Goal: Task Accomplishment & Management: Use online tool/utility

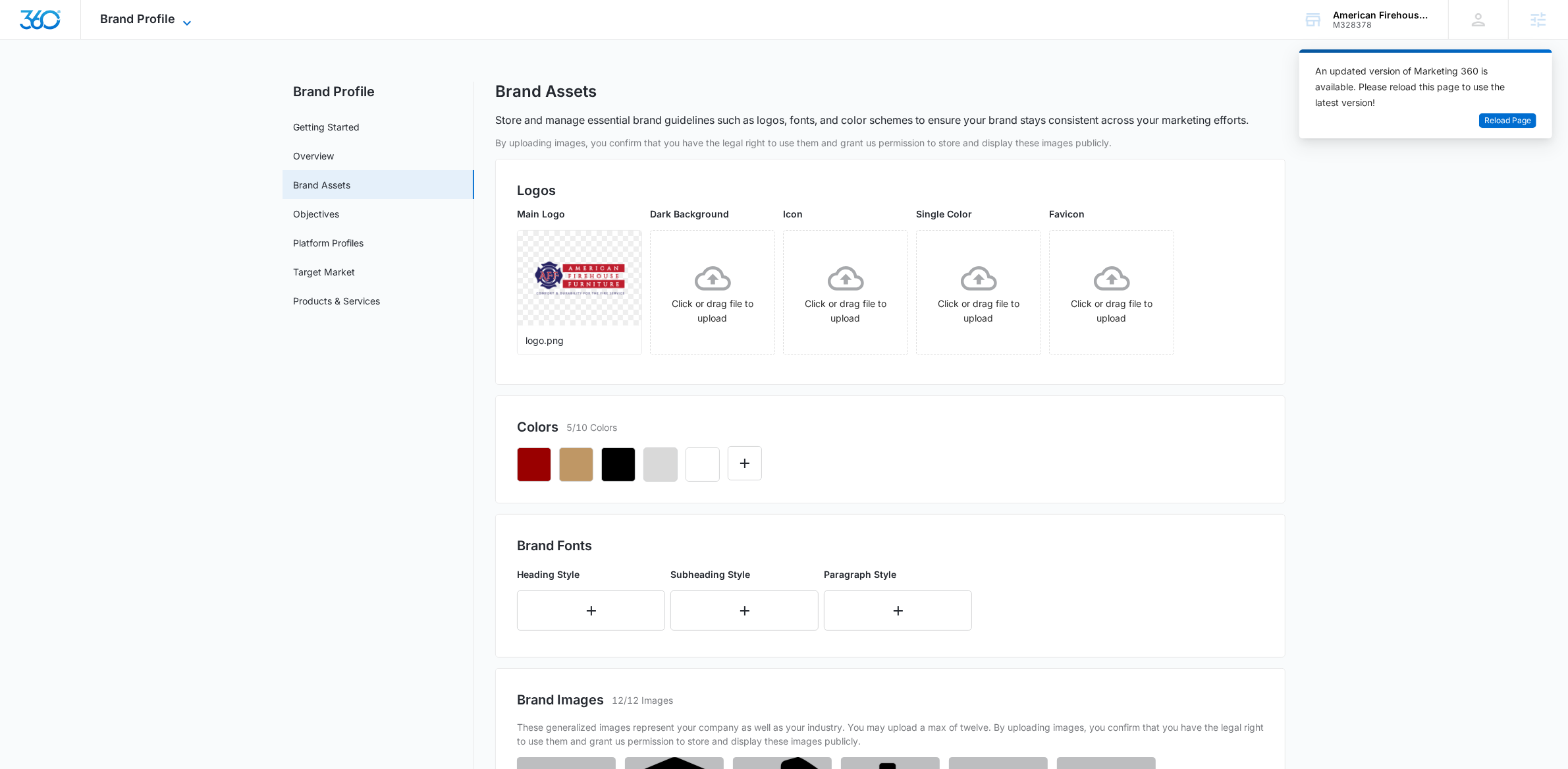
click at [142, 22] on span "Brand Profile" at bounding box center [139, 18] width 75 height 14
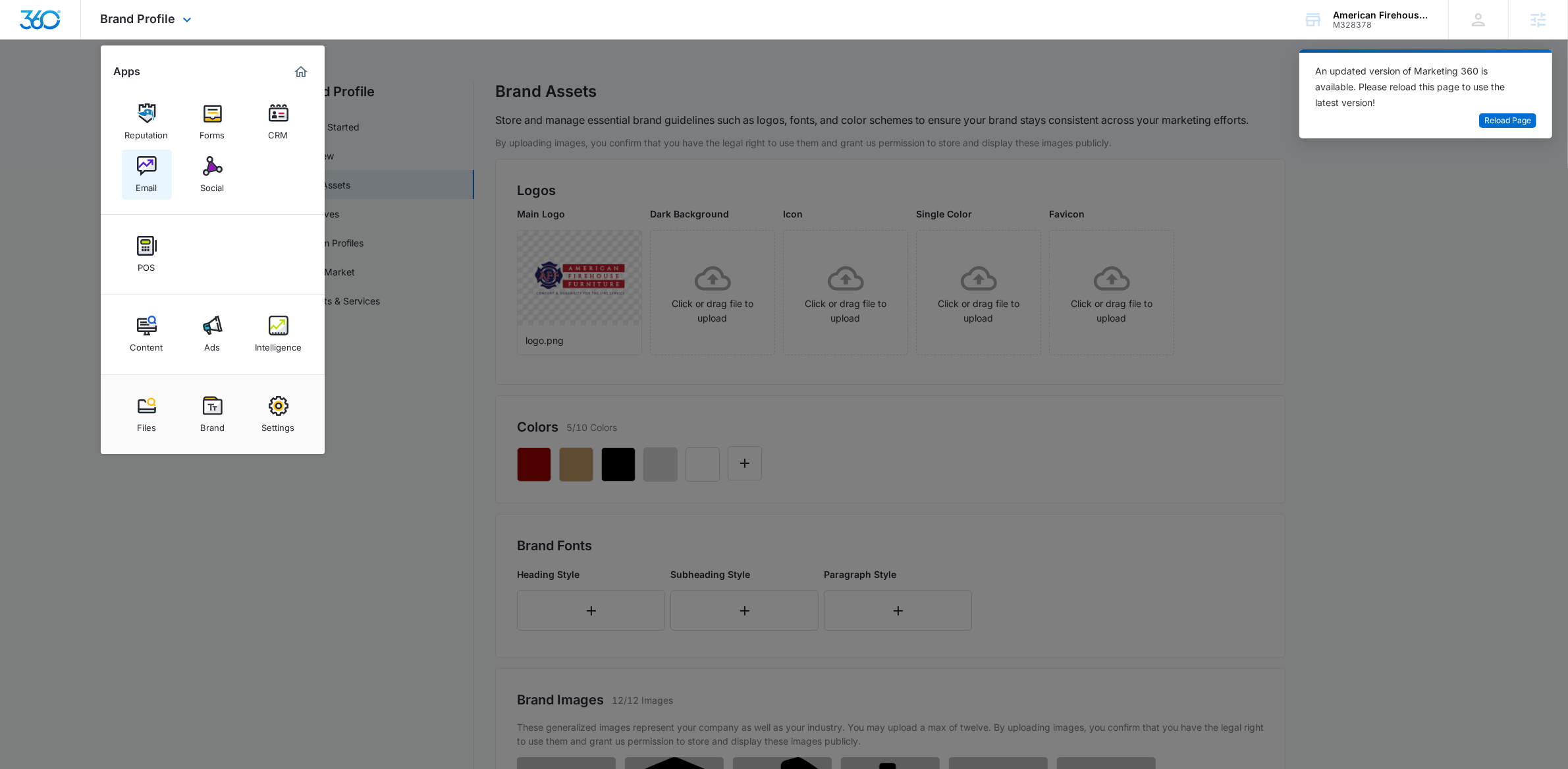
click at [155, 176] on div "Email" at bounding box center [147, 184] width 21 height 17
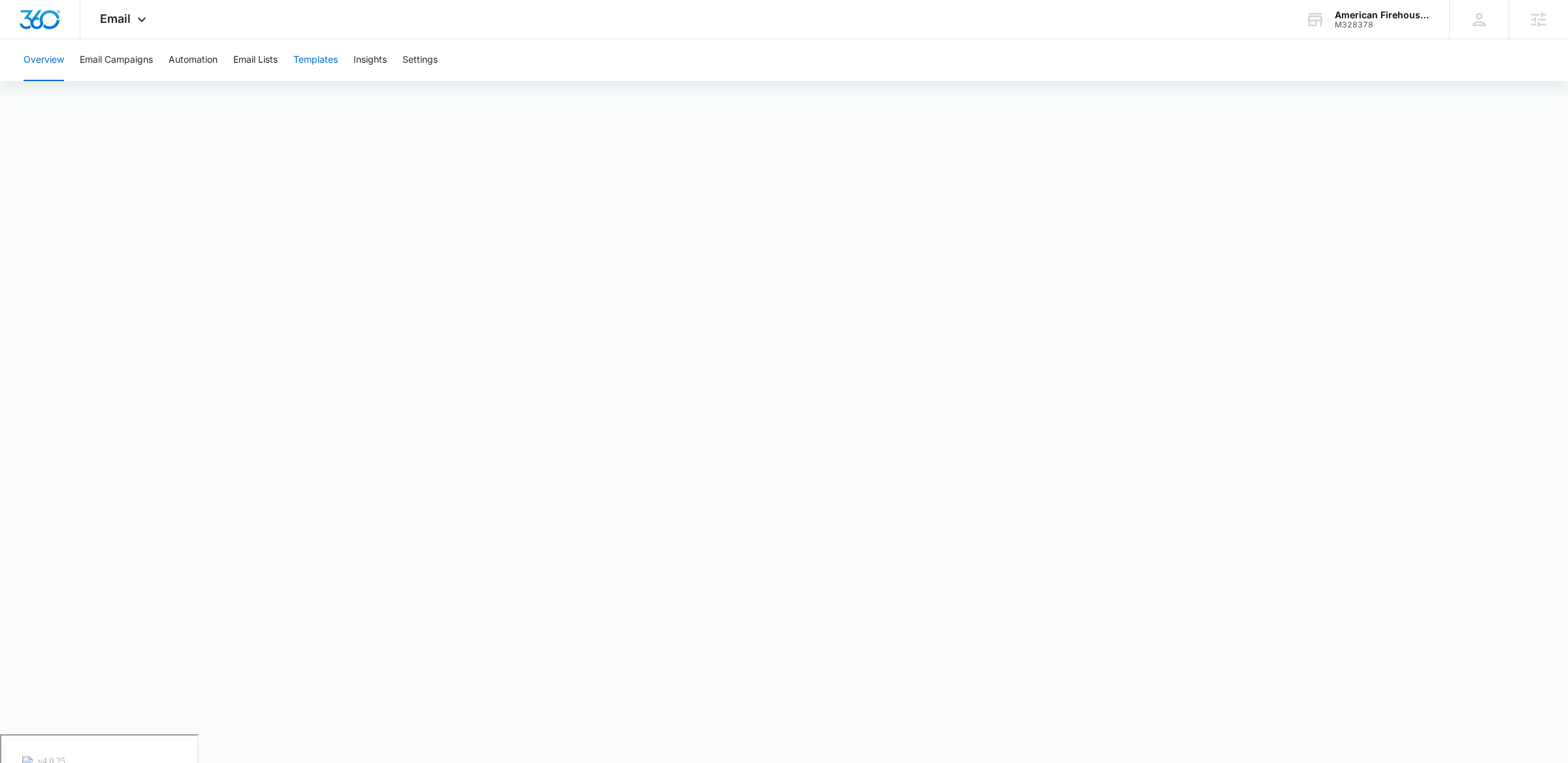
click at [330, 63] on button "Templates" at bounding box center [315, 60] width 44 height 42
click at [319, 60] on button "Templates" at bounding box center [315, 60] width 44 height 42
click at [787, 460] on span "leather" at bounding box center [771, 463] width 33 height 16
click at [823, 576] on span "Remove the space" at bounding box center [826, 573] width 68 height 13
click at [138, 56] on button "Email Campaigns" at bounding box center [116, 60] width 73 height 42
